Goal: Obtain resource: Obtain resource

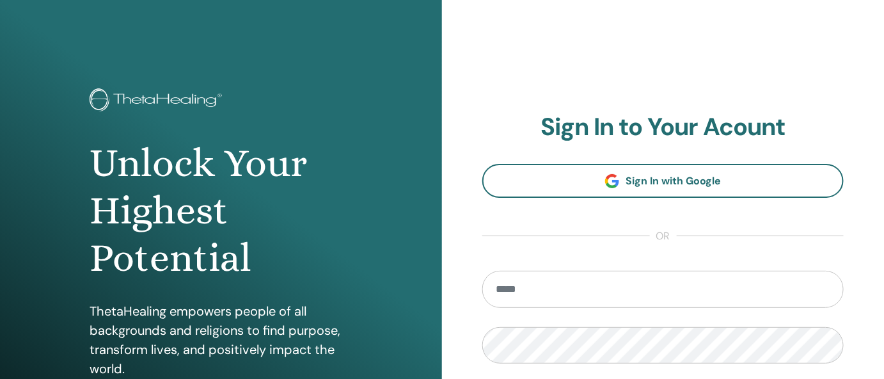
click at [555, 294] on input "email" at bounding box center [662, 289] width 361 height 37
type input "**********"
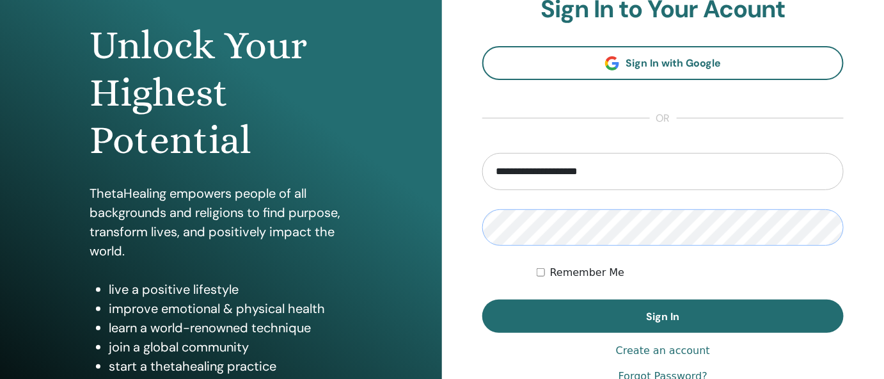
scroll to position [119, 0]
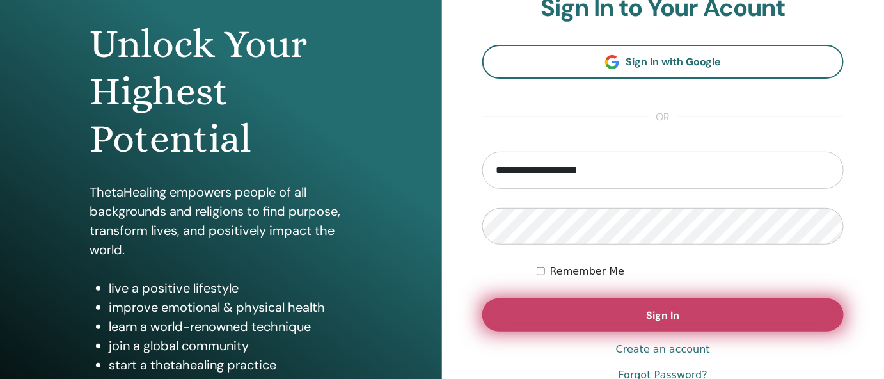
click at [626, 310] on button "Sign In" at bounding box center [662, 314] width 361 height 33
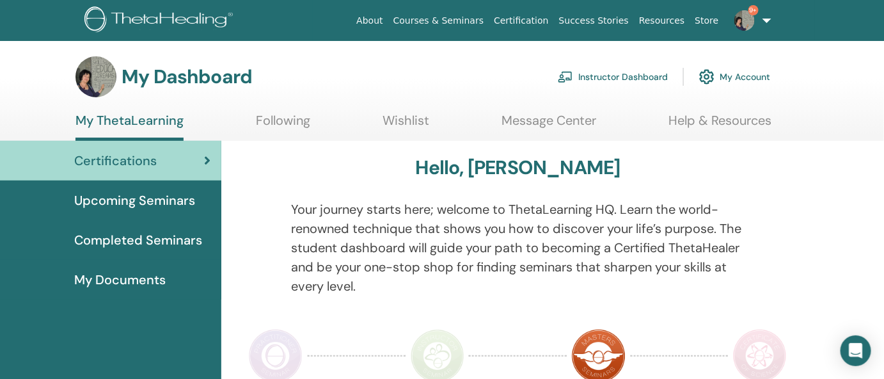
click at [631, 75] on link "Instructor Dashboard" at bounding box center [613, 77] width 110 height 28
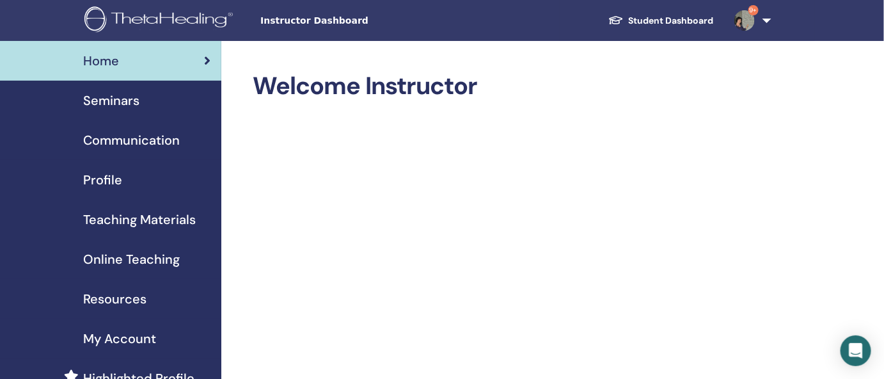
click at [136, 296] on span "Resources" at bounding box center [114, 298] width 63 height 19
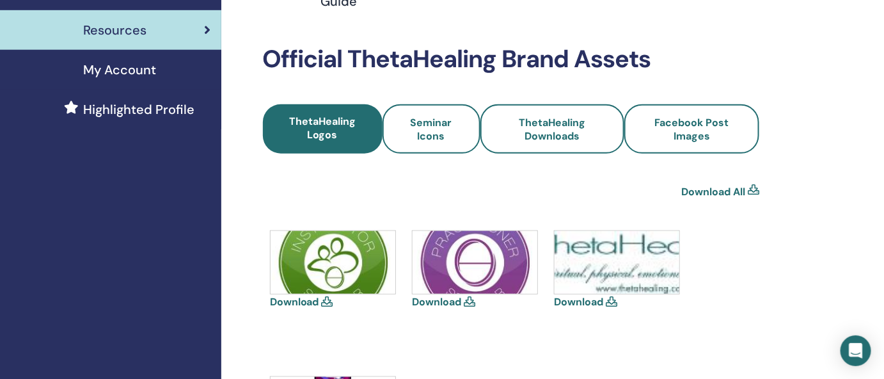
scroll to position [265, 0]
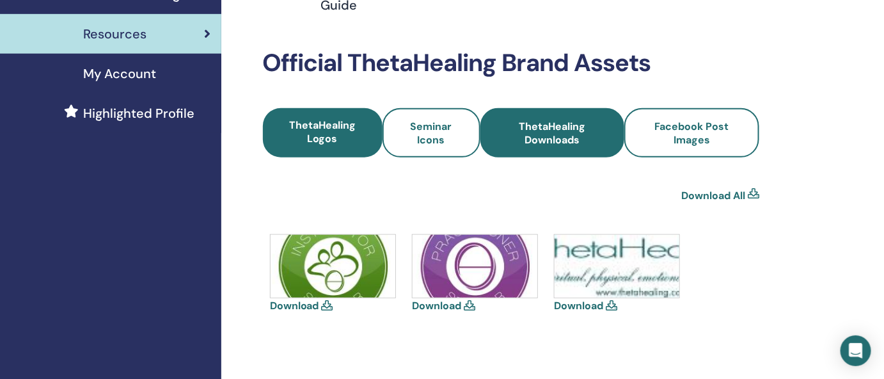
click at [541, 132] on span "ThetaHealing Downloads" at bounding box center [553, 133] width 110 height 27
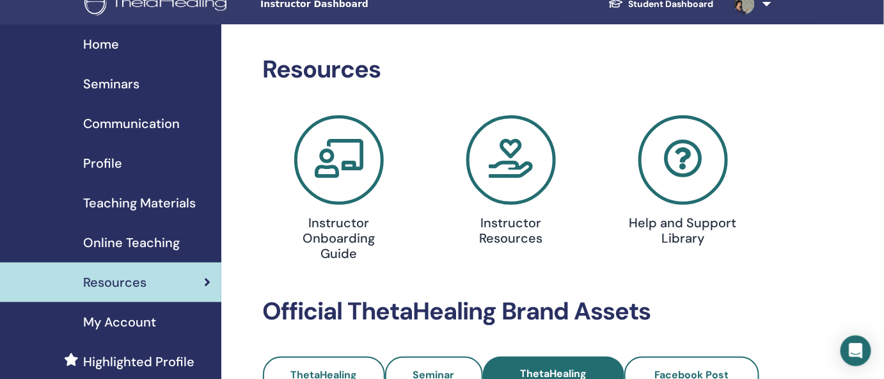
scroll to position [37, 0]
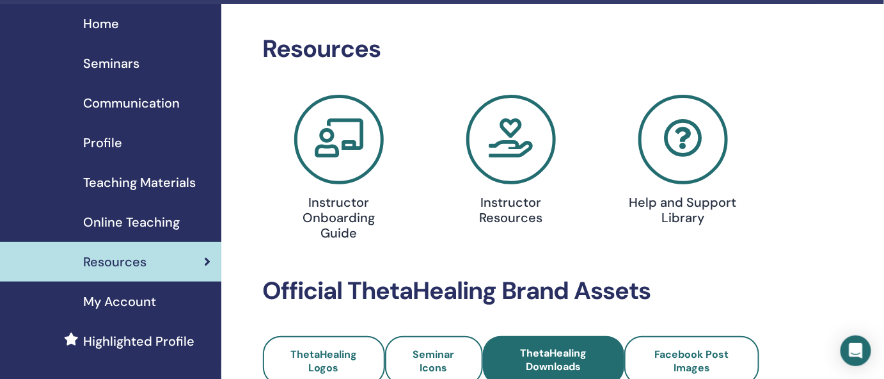
click at [518, 146] on icon at bounding box center [511, 140] width 90 height 90
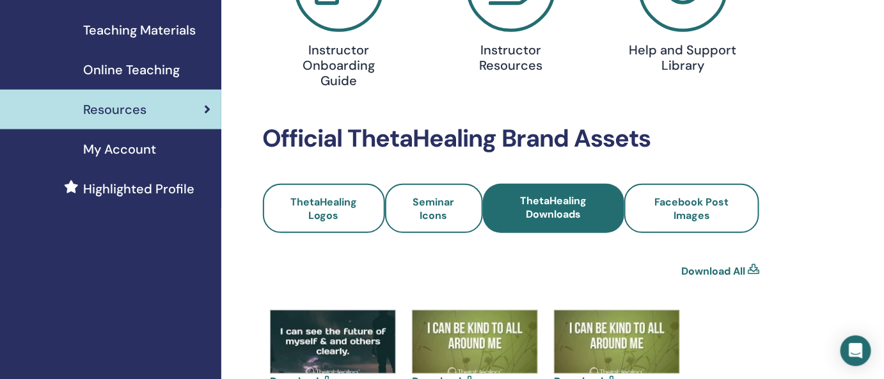
scroll to position [190, 0]
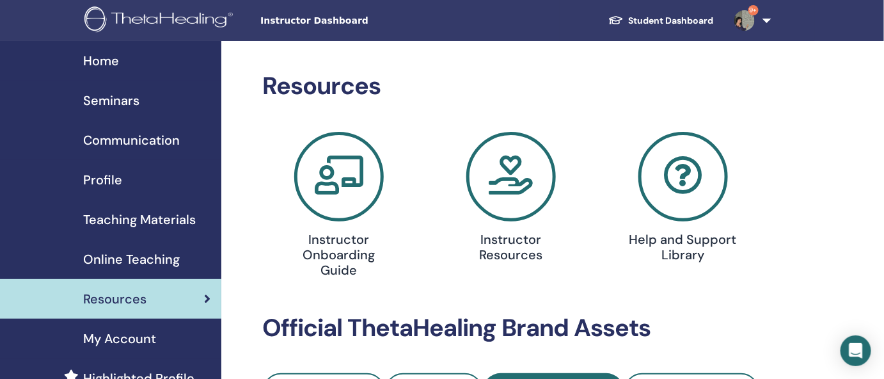
click at [144, 220] on span "Teaching Materials" at bounding box center [139, 219] width 113 height 19
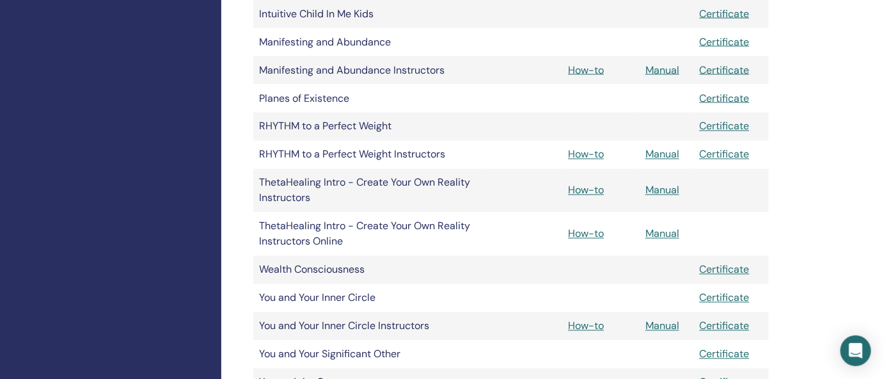
scroll to position [694, 0]
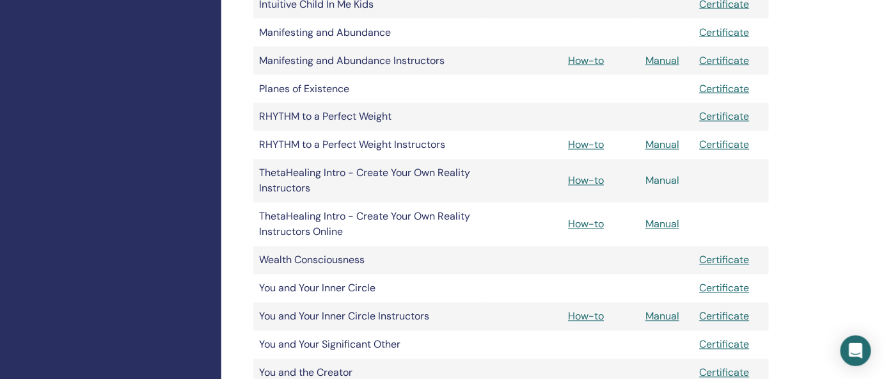
click at [662, 182] on link "Manual" at bounding box center [663, 180] width 34 height 13
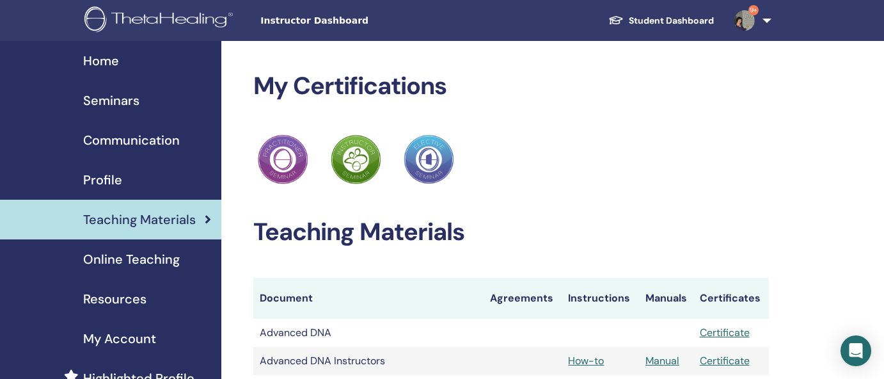
scroll to position [694, 0]
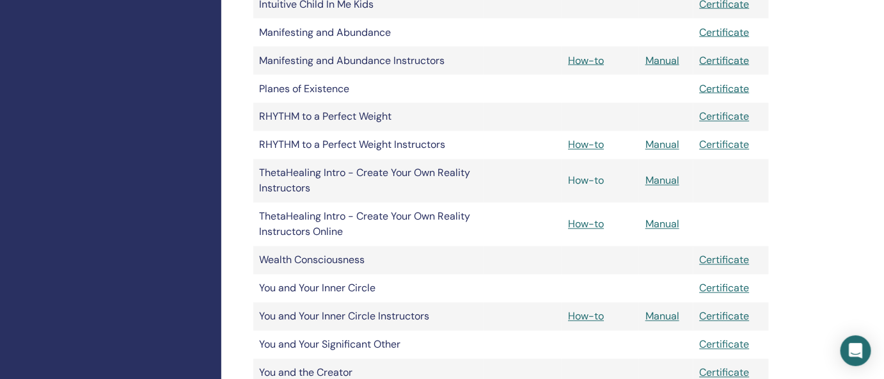
click at [594, 180] on link "How-to" at bounding box center [586, 180] width 36 height 13
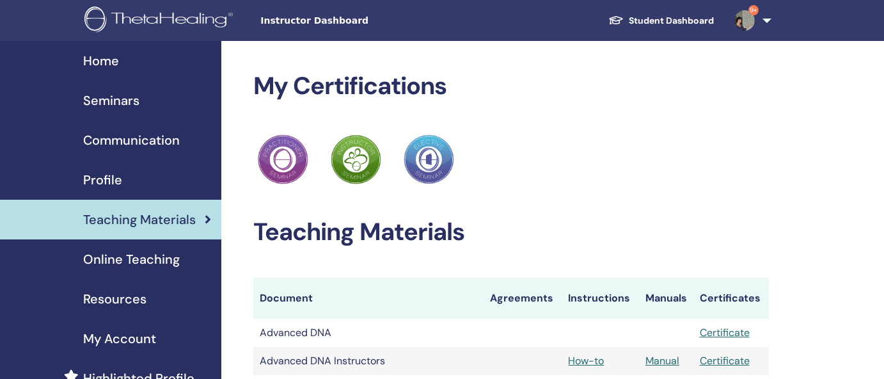
scroll to position [694, 0]
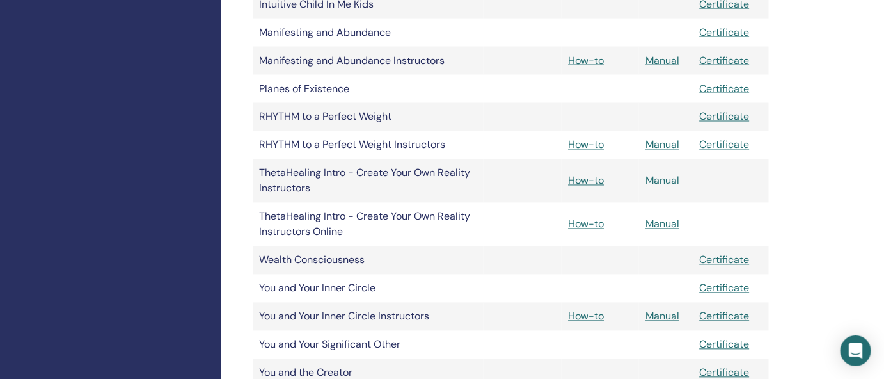
click at [666, 179] on link "Manual" at bounding box center [663, 180] width 34 height 13
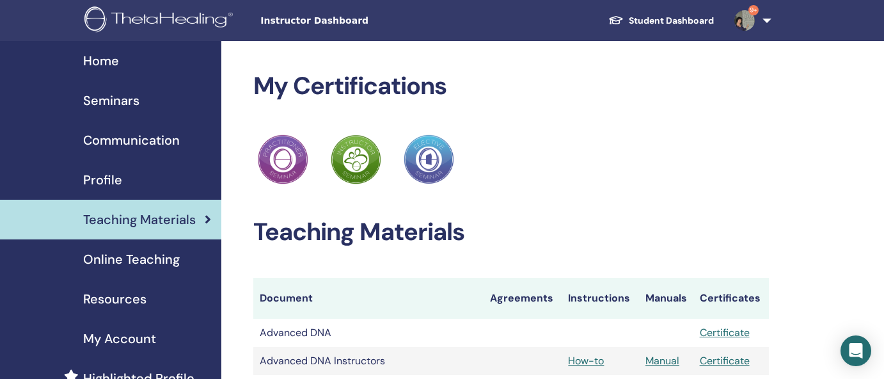
scroll to position [694, 0]
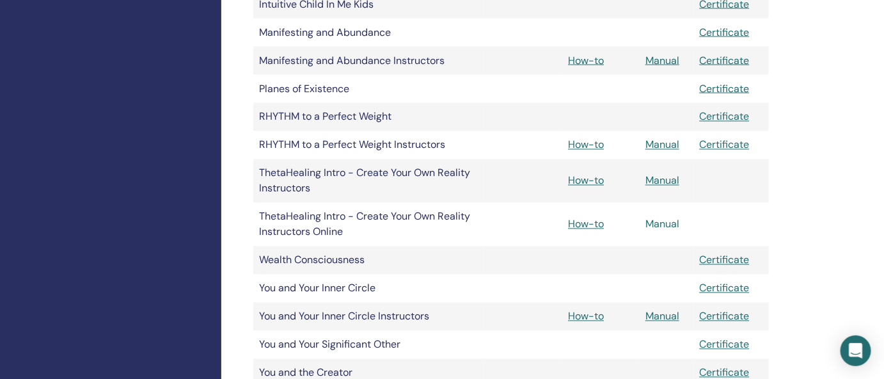
click at [667, 224] on link "Manual" at bounding box center [663, 224] width 34 height 13
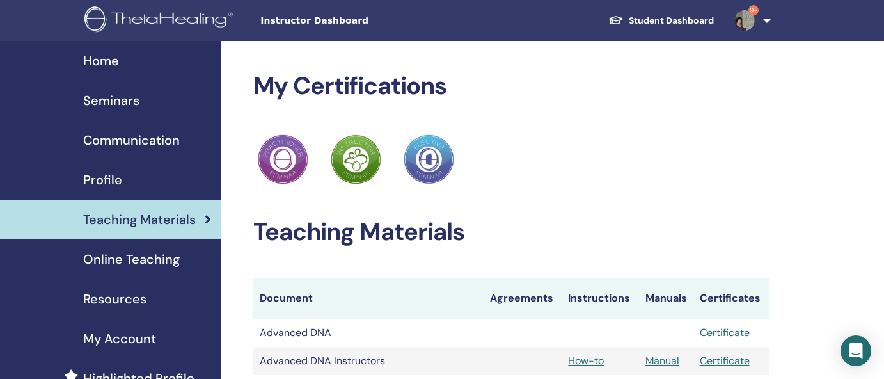
scroll to position [694, 0]
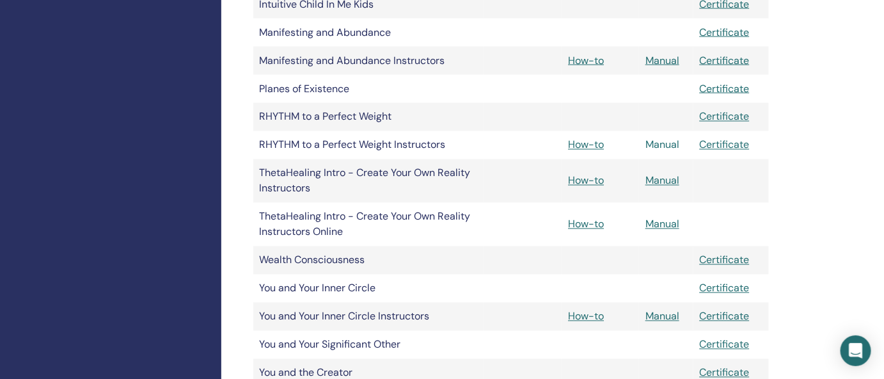
click at [662, 145] on link "Manual" at bounding box center [663, 144] width 34 height 13
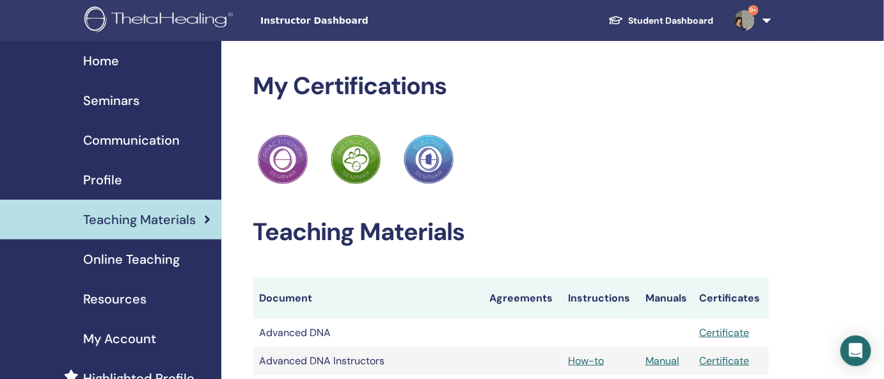
click at [743, 20] on img at bounding box center [744, 20] width 20 height 20
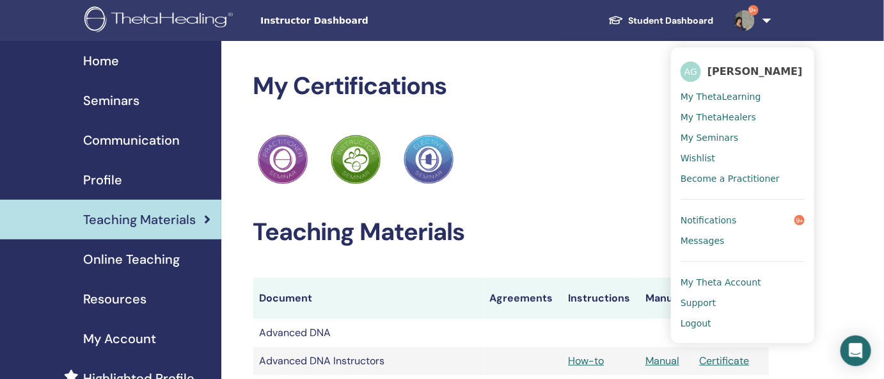
click at [739, 230] on link "Notifications 9+" at bounding box center [743, 220] width 124 height 20
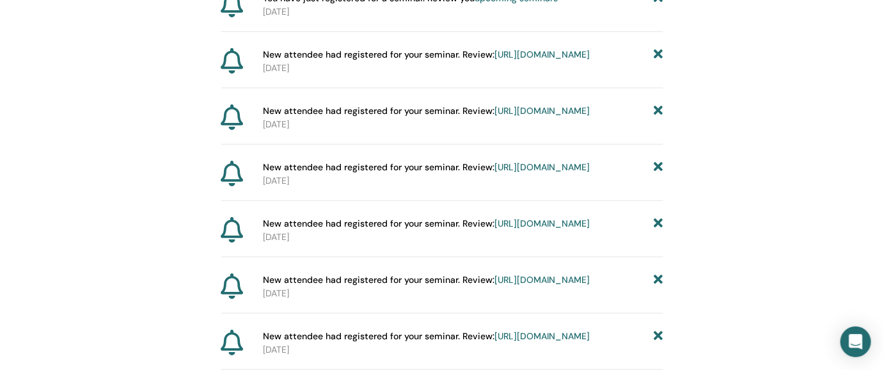
scroll to position [1830, 0]
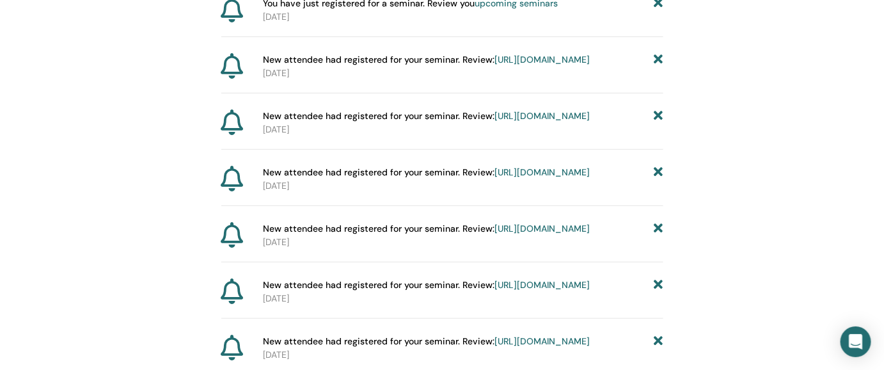
scroll to position [1830, 0]
